Goal: Transaction & Acquisition: Purchase product/service

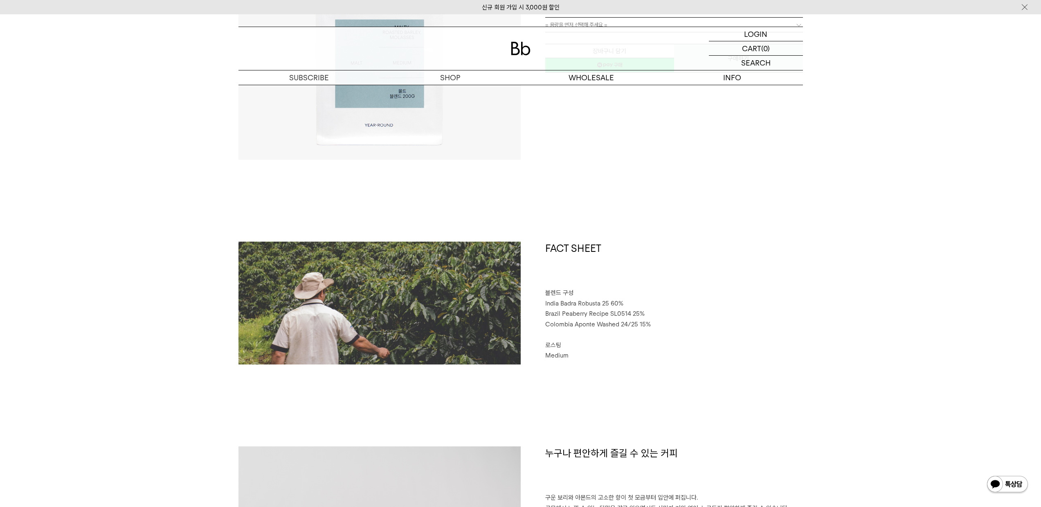
scroll to position [113, 0]
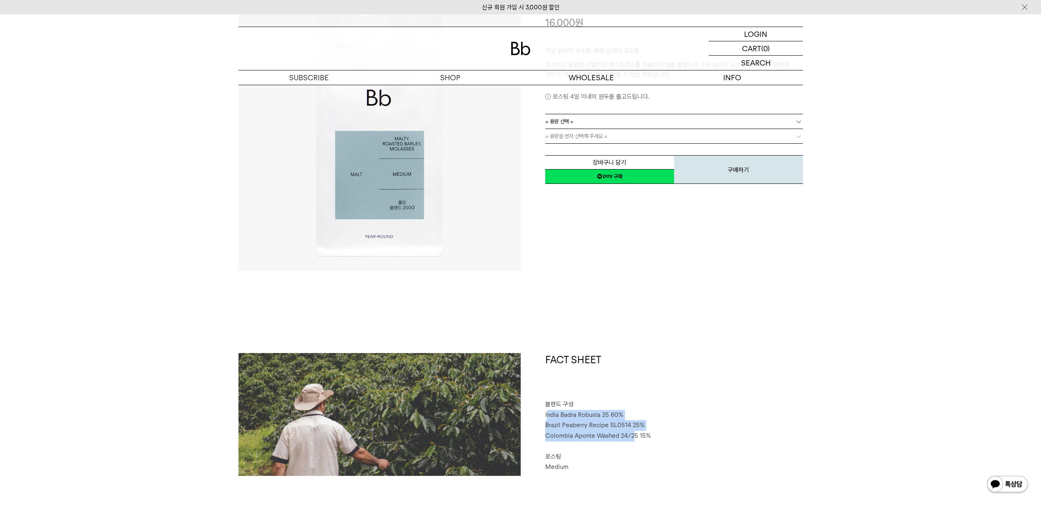
drag, startPoint x: 547, startPoint y: 413, endPoint x: 640, endPoint y: 429, distance: 93.8
click at [633, 435] on div "FACT SHEET 블렌드 구성 India Badra Robusta 25 60% Brazil Peaberry Recipe SL0514 25% …" at bounding box center [662, 414] width 282 height 123
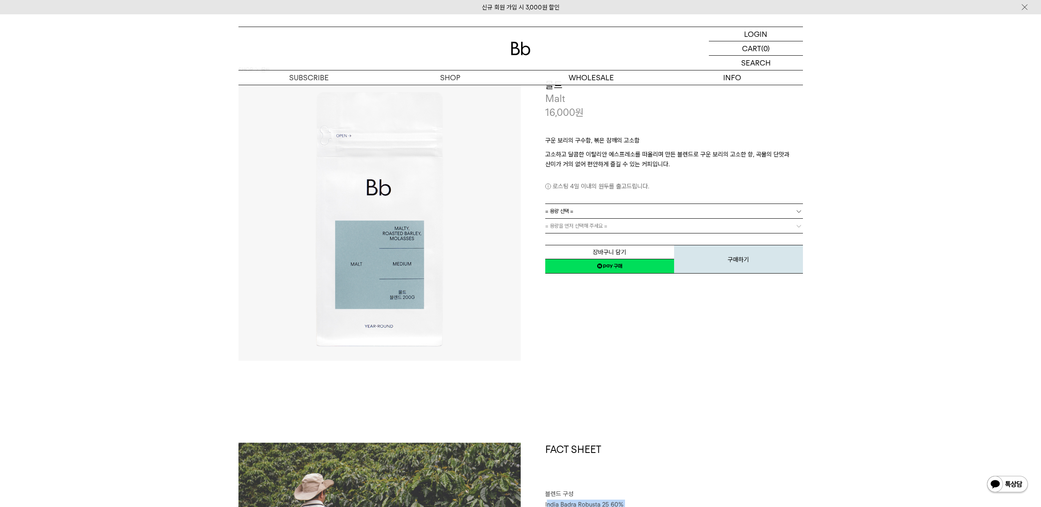
scroll to position [0, 0]
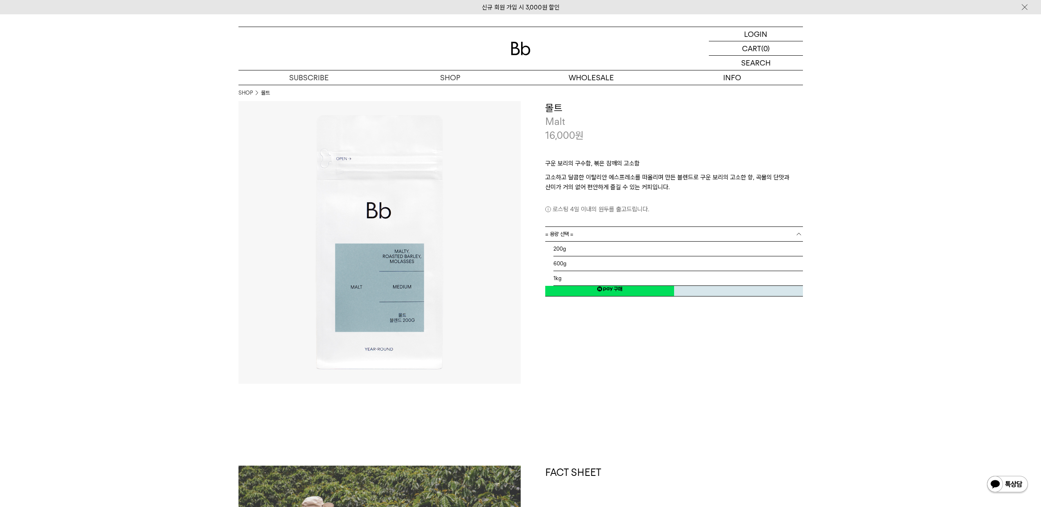
click at [583, 235] on link "= 용량 선택 =" at bounding box center [674, 234] width 258 height 14
click at [648, 208] on p "로스팅 4일 이내의 원두를 출고드립니다." at bounding box center [674, 209] width 258 height 10
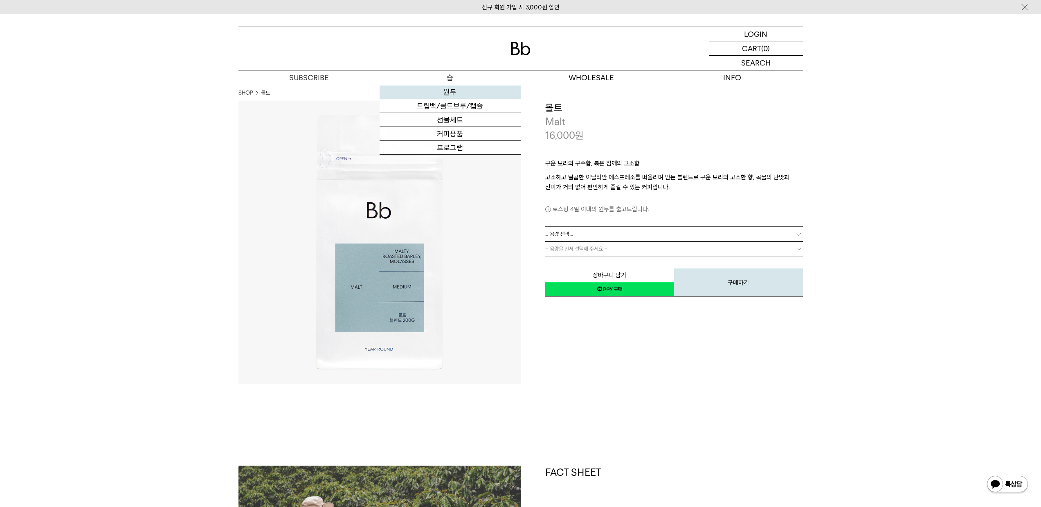
click at [451, 94] on link "원두" at bounding box center [450, 92] width 141 height 14
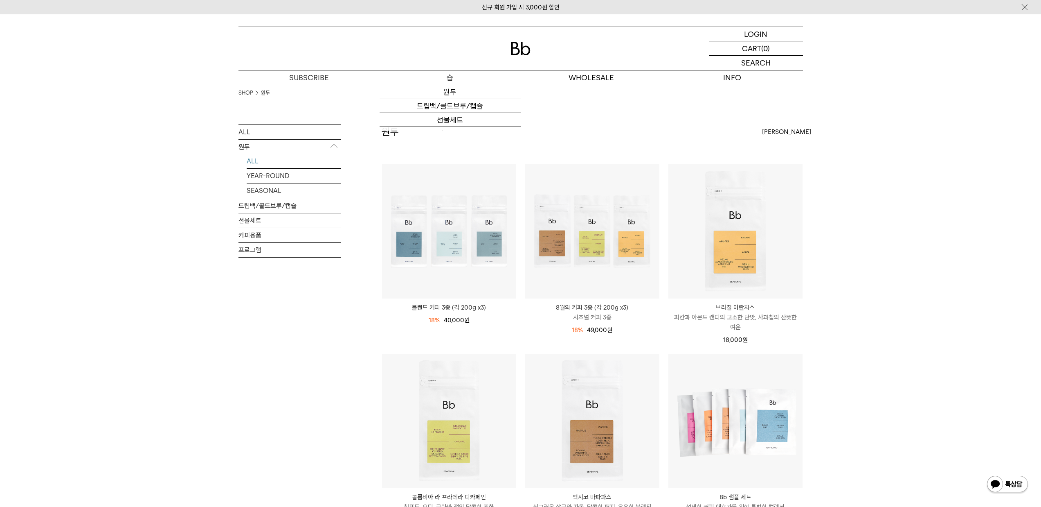
click at [450, 77] on p "숍" at bounding box center [450, 77] width 141 height 14
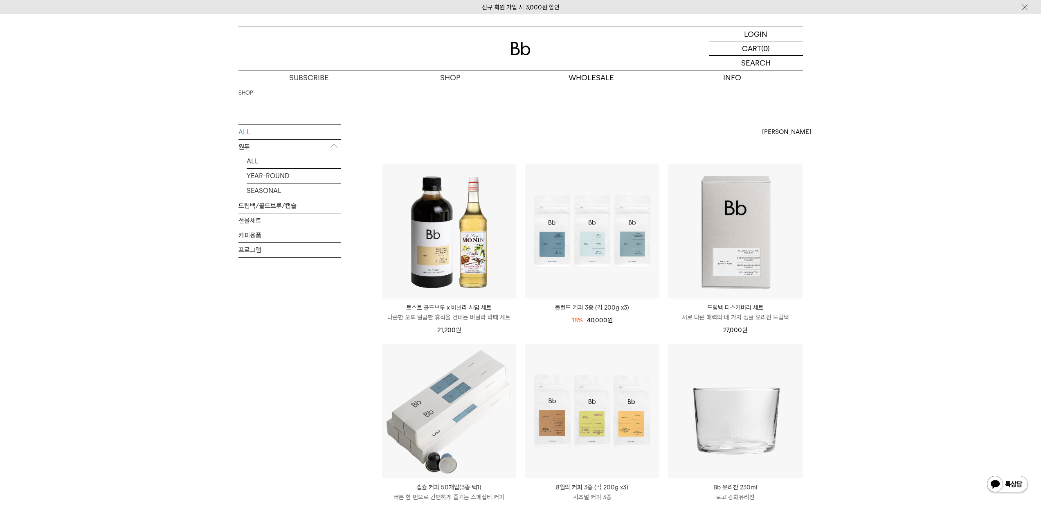
click at [449, 307] on p "토스트 콜드브루 x 바닐라 시럽 세트" at bounding box center [449, 307] width 134 height 10
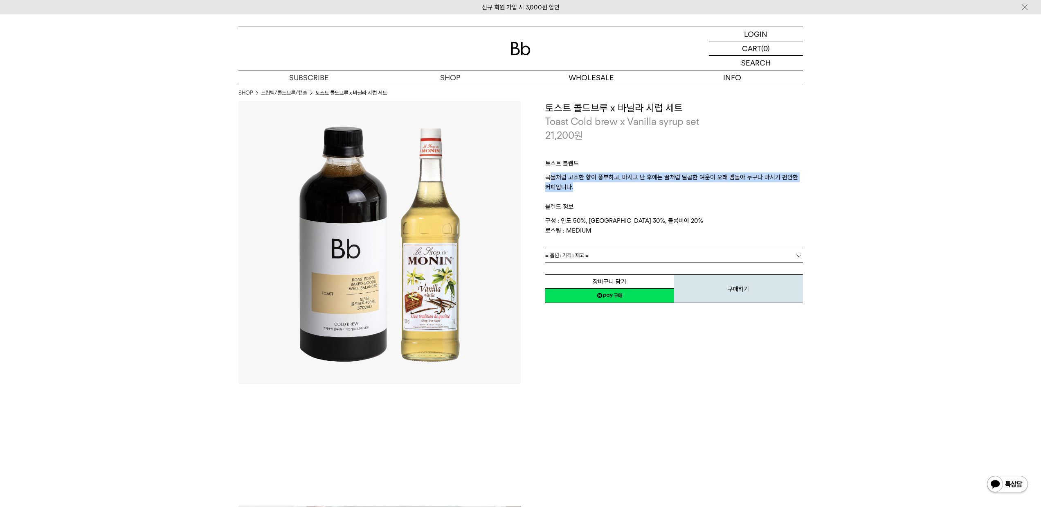
drag, startPoint x: 552, startPoint y: 174, endPoint x: 662, endPoint y: 188, distance: 110.5
click at [662, 188] on p "곡물처럼 고소한 향이 풍부하고, 마시고 난 후에는 꿀처럼 달콤한 여운이 오래 맴돌아 누구나 마시기 편안한 커피입니다." at bounding box center [674, 182] width 258 height 20
drag, startPoint x: 561, startPoint y: 221, endPoint x: 673, endPoint y: 216, distance: 112.7
click at [673, 216] on p "구성 : 인도 50%, 브라질 30%, 콜롬비아 20% 로스팅 : MEDIUM" at bounding box center [674, 226] width 258 height 20
click at [527, 45] on img at bounding box center [521, 49] width 20 height 14
